Goal: Check status: Check status

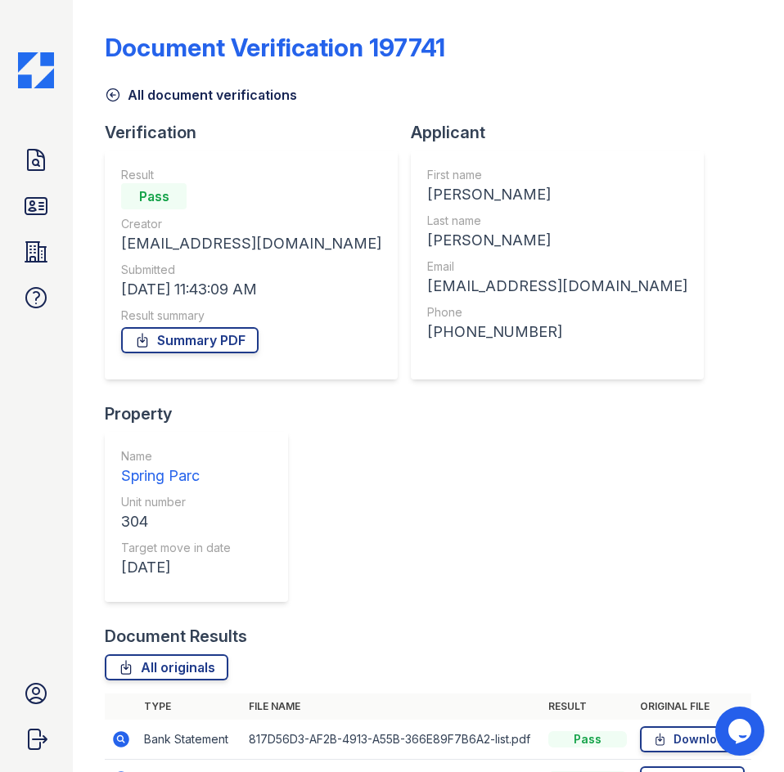
drag, startPoint x: 0, startPoint y: 0, endPoint x: 529, endPoint y: 15, distance: 529.4
click at [529, 15] on div "Document Verification 197741 All document verifications Verification Result Pas…" at bounding box center [428, 572] width 646 height 1130
click at [488, 625] on div "Verification Result Pass Creator karinaj2015@icloud.com Submitted 09/29/25 11:4…" at bounding box center [428, 373] width 646 height 504
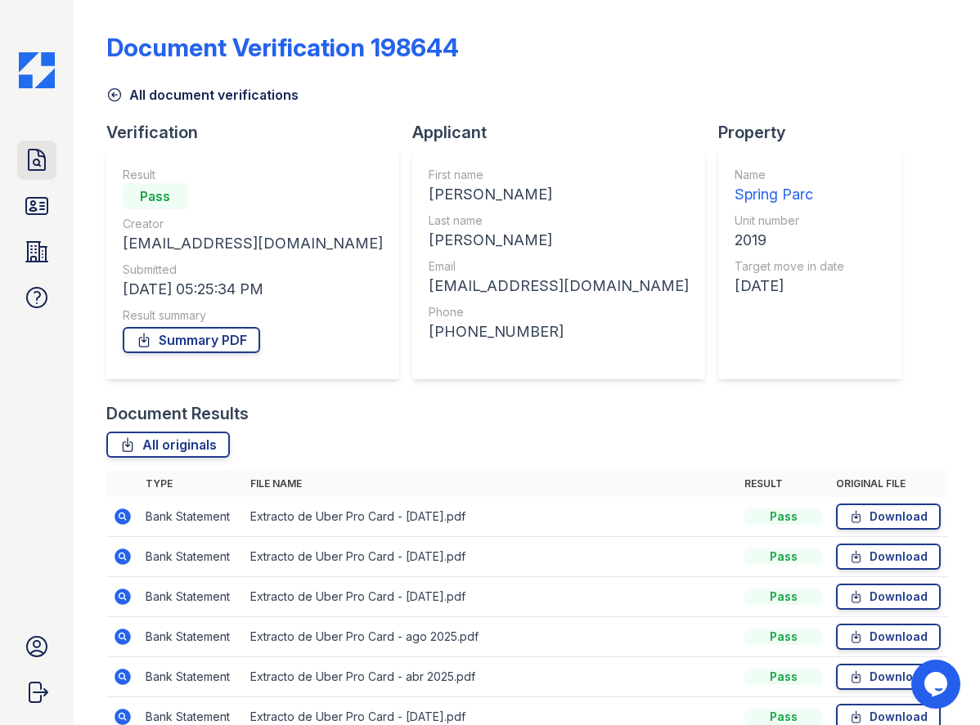
click at [43, 170] on icon at bounding box center [37, 160] width 16 height 20
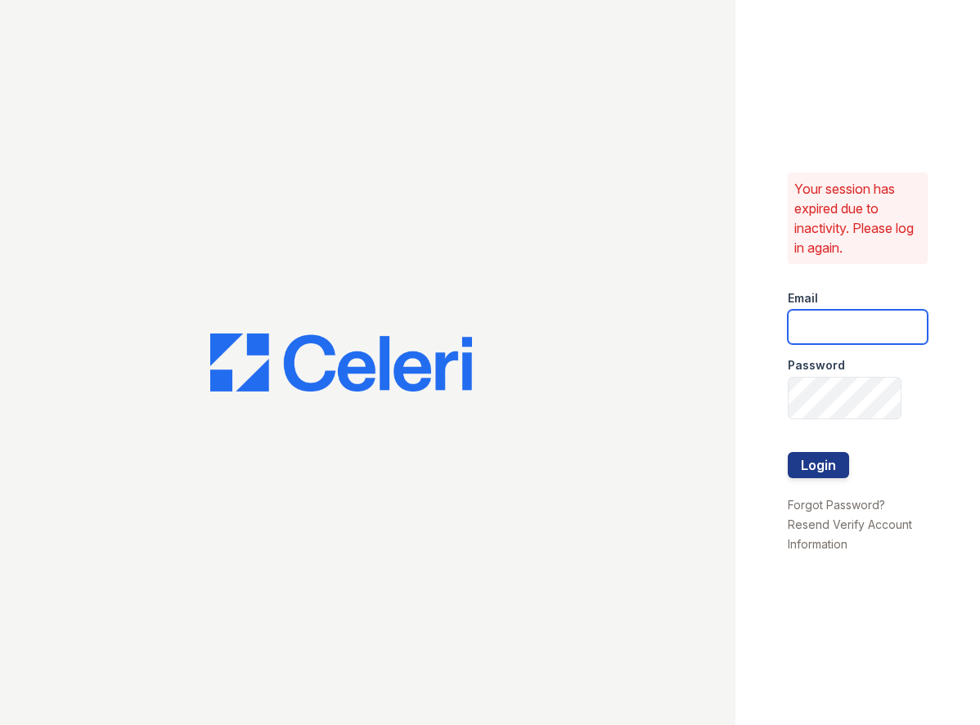
type input "springparc.am@cafmanagement.com"
click at [822, 472] on button "Login" at bounding box center [818, 465] width 61 height 26
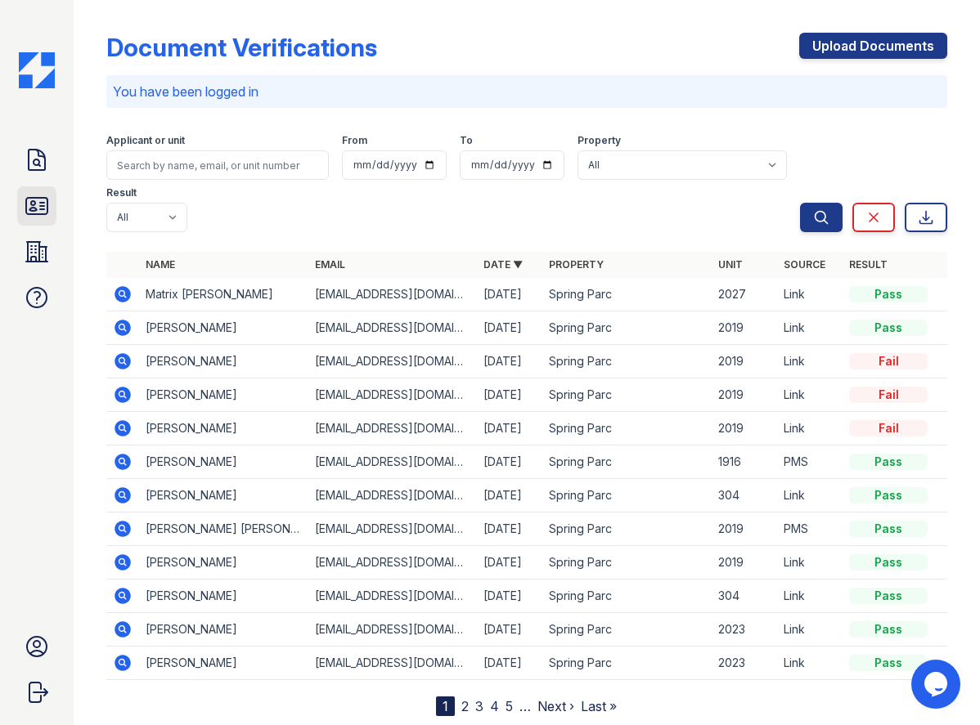
click at [47, 214] on icon at bounding box center [36, 206] width 21 height 16
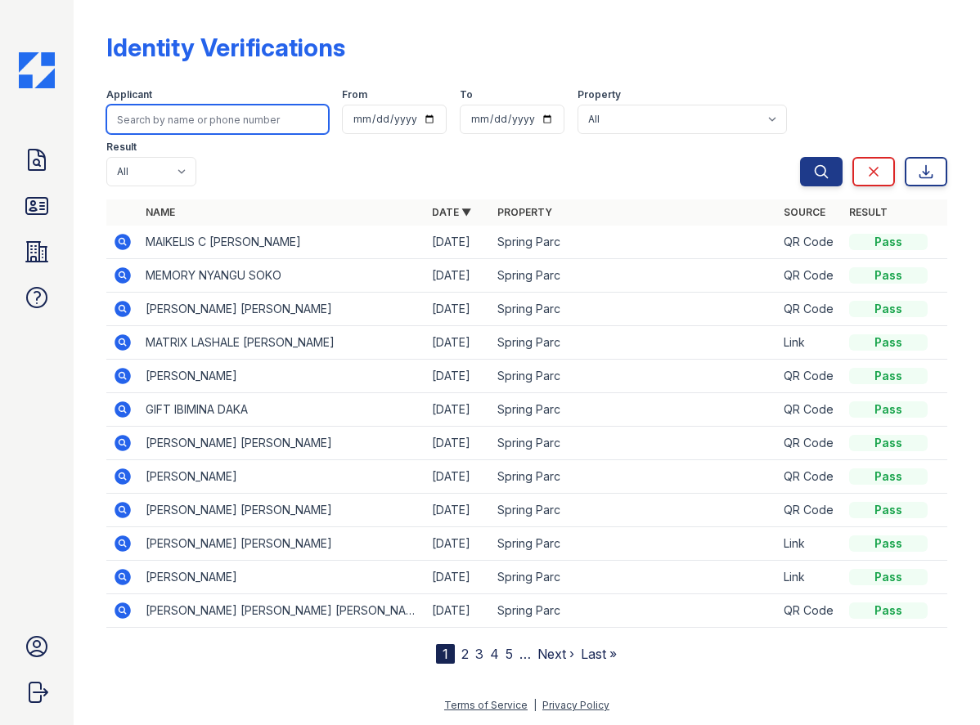
click at [202, 134] on input "search" at bounding box center [217, 119] width 222 height 29
type input "perry"
click at [800, 157] on button "Search" at bounding box center [821, 171] width 43 height 29
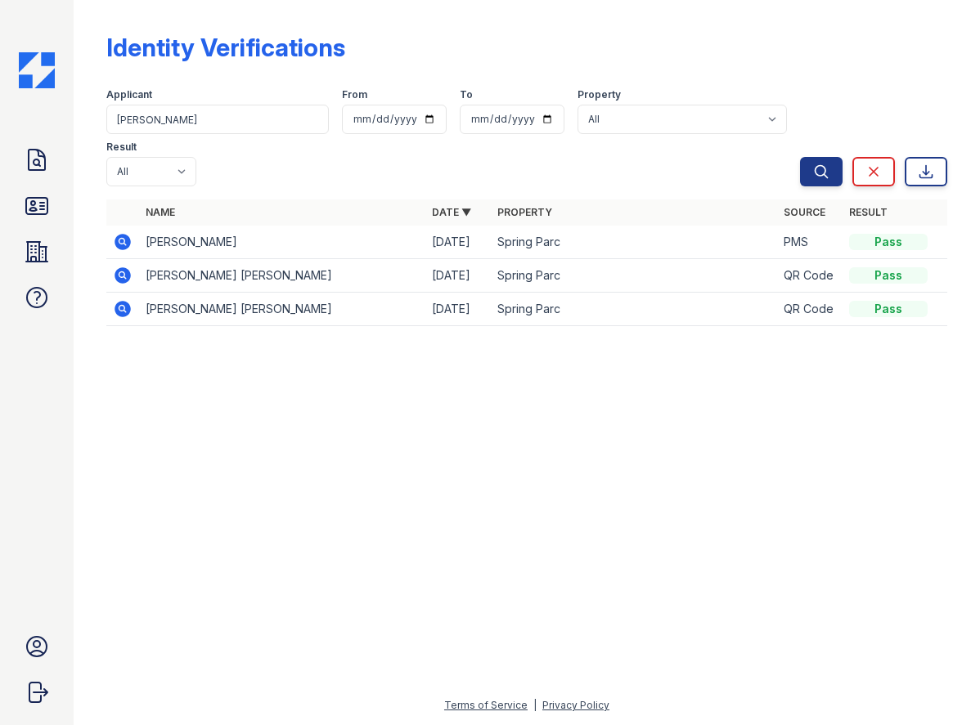
click at [131, 250] on icon at bounding box center [123, 242] width 16 height 16
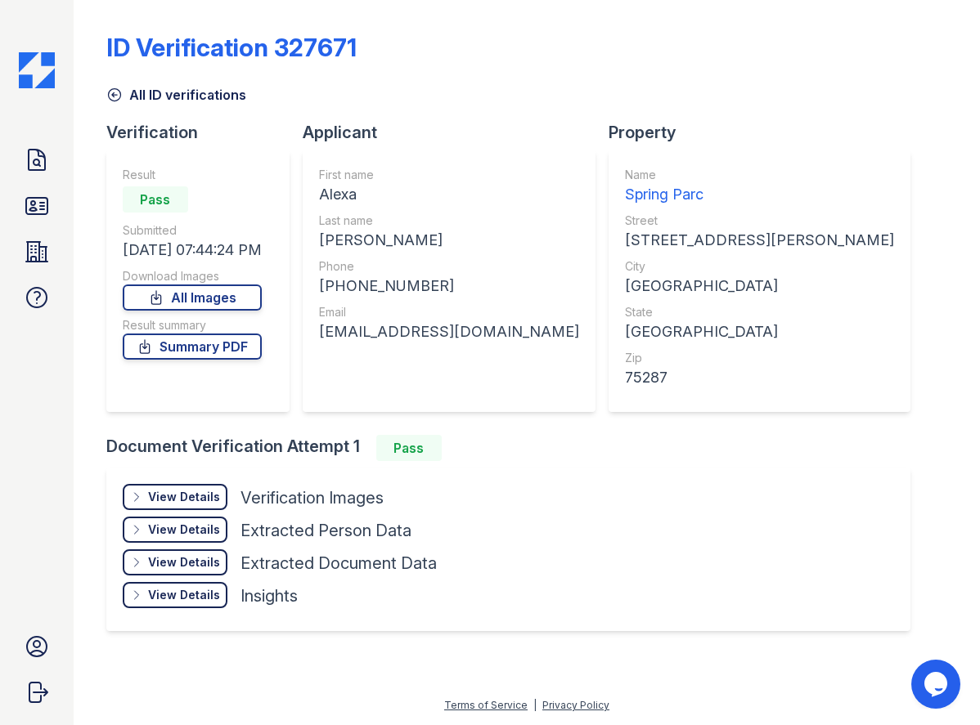
scroll to position [159, 0]
click at [245, 334] on link "Summary PDF" at bounding box center [192, 347] width 139 height 26
click at [249, 334] on link "Summary PDF" at bounding box center [192, 347] width 139 height 26
click at [220, 484] on div "View Details Details" at bounding box center [175, 497] width 105 height 26
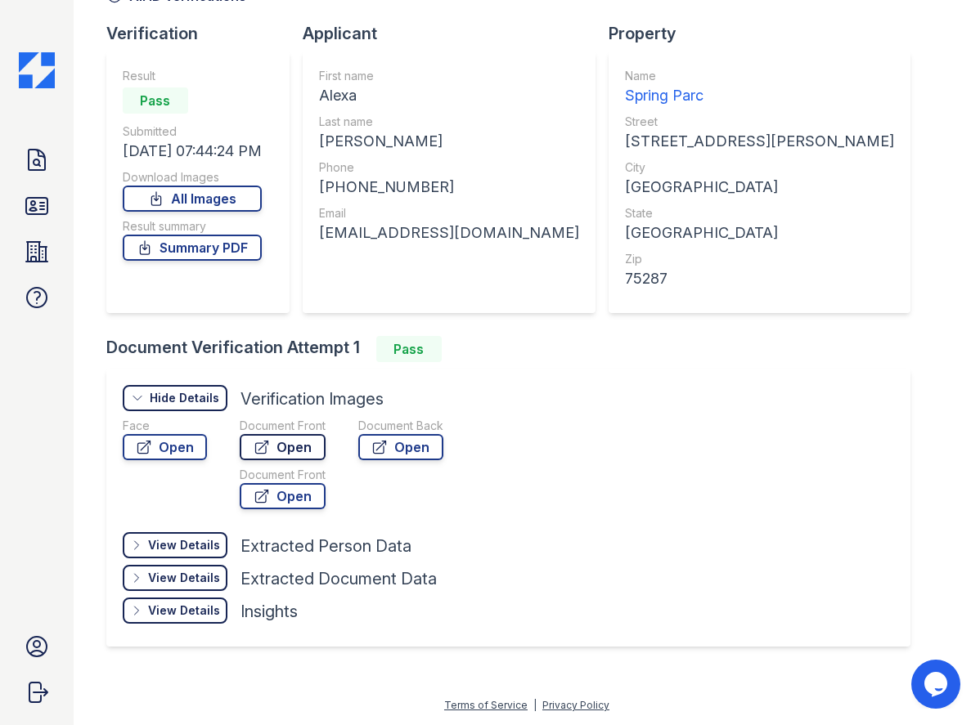
click at [270, 456] on icon at bounding box center [262, 447] width 16 height 16
click at [47, 214] on icon at bounding box center [36, 206] width 21 height 16
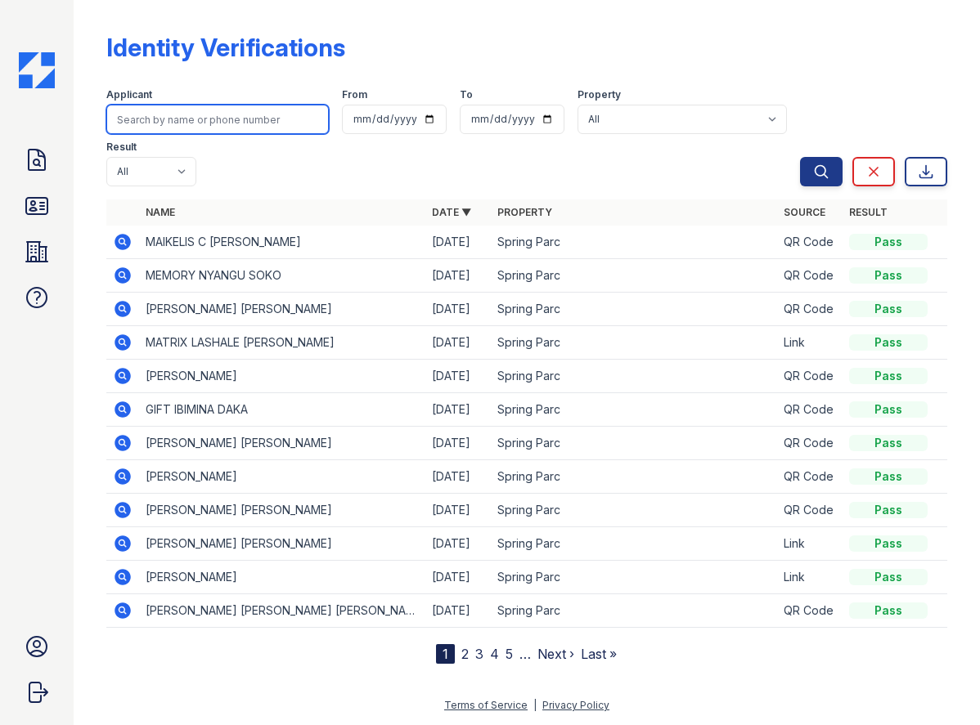
click at [245, 134] on input "search" at bounding box center [217, 119] width 222 height 29
type input "perry"
click at [800, 157] on button "Search" at bounding box center [821, 171] width 43 height 29
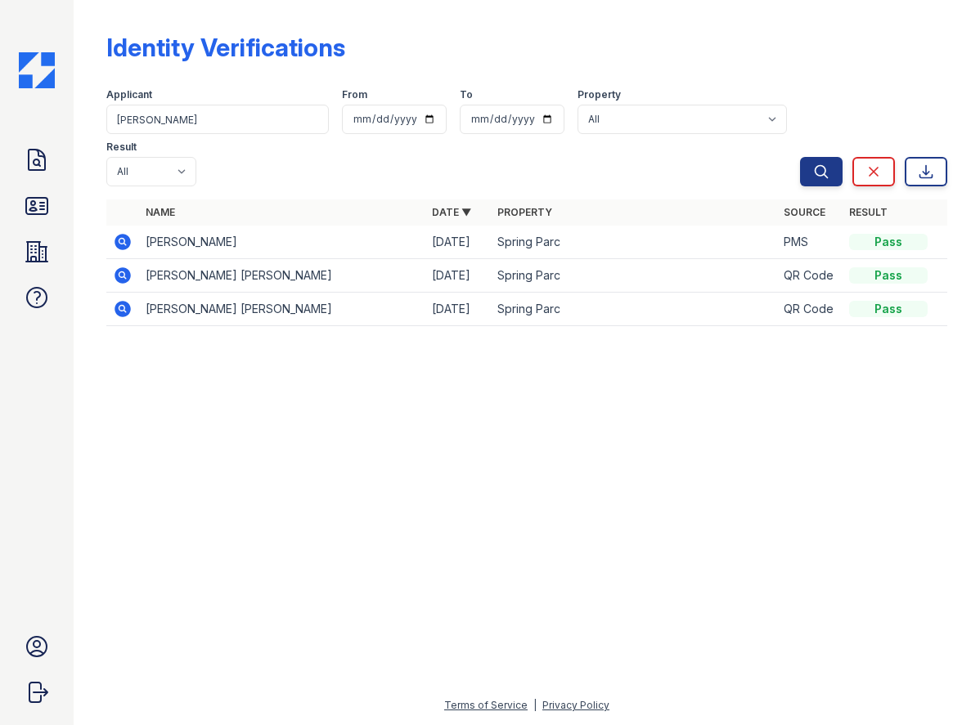
click at [131, 250] on icon at bounding box center [123, 242] width 16 height 16
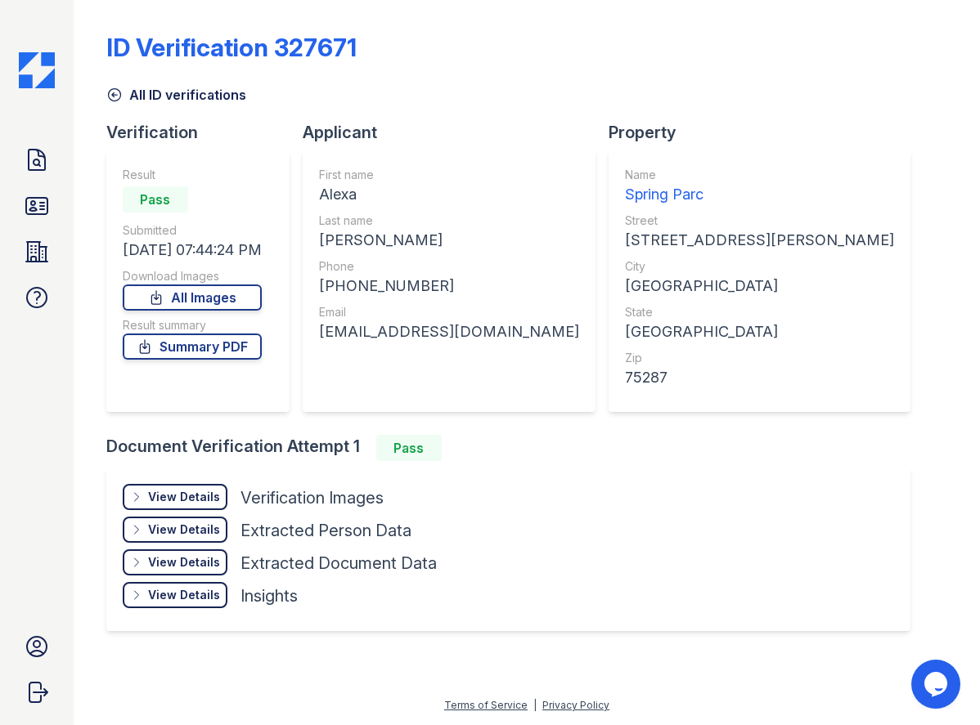
scroll to position [159, 0]
click at [45, 170] on icon at bounding box center [37, 160] width 16 height 20
